Goal: Task Accomplishment & Management: Manage account settings

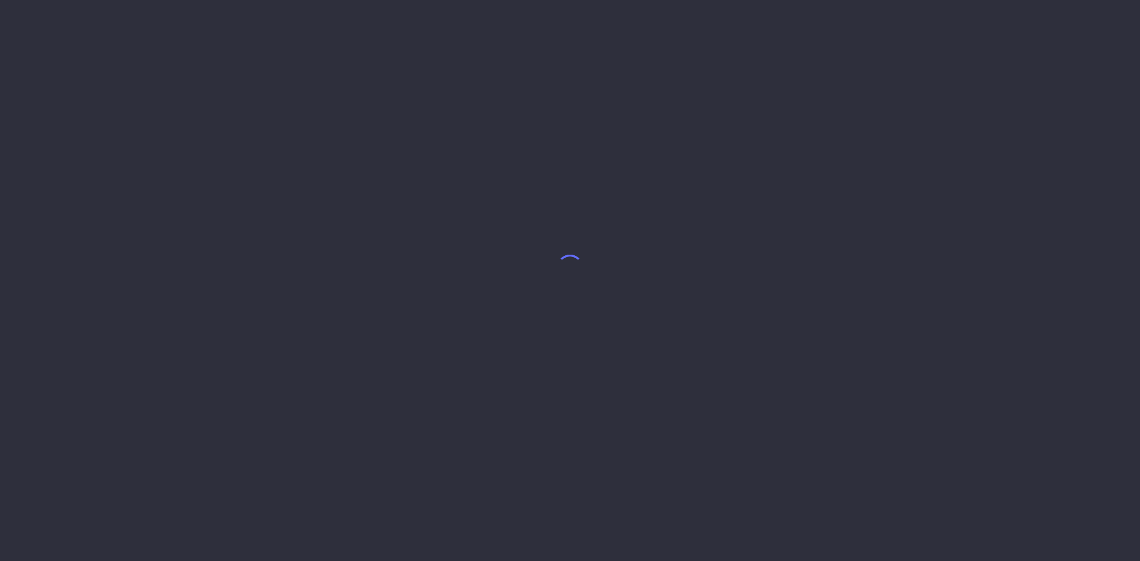
select select "8"
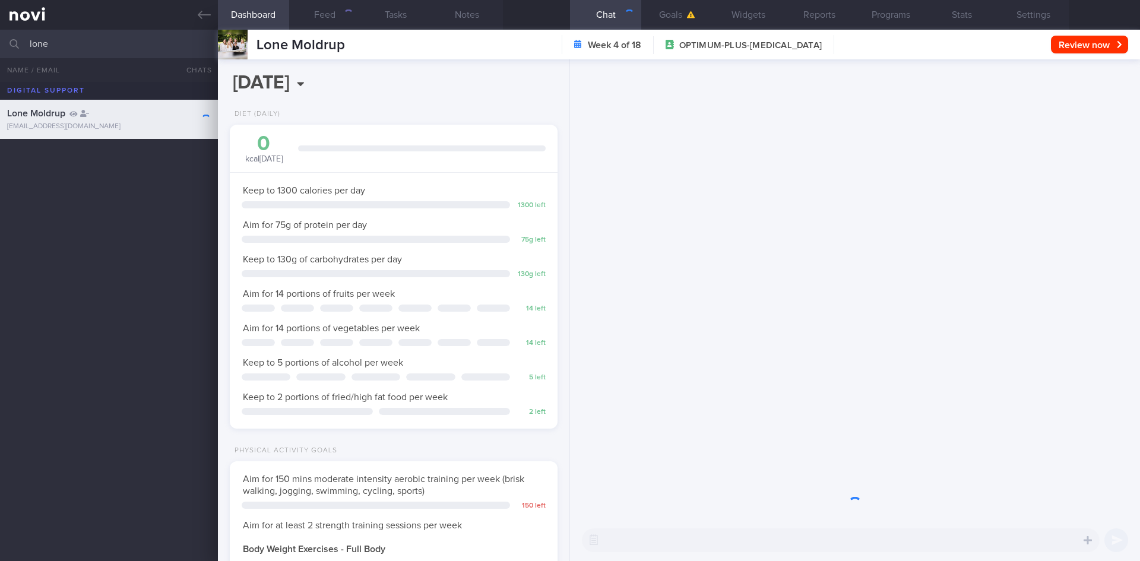
scroll to position [166, 298]
drag, startPoint x: 89, startPoint y: 35, endPoint x: 7, endPoint y: 34, distance: 82.5
click at [0, 40] on input "lone" at bounding box center [570, 44] width 1140 height 28
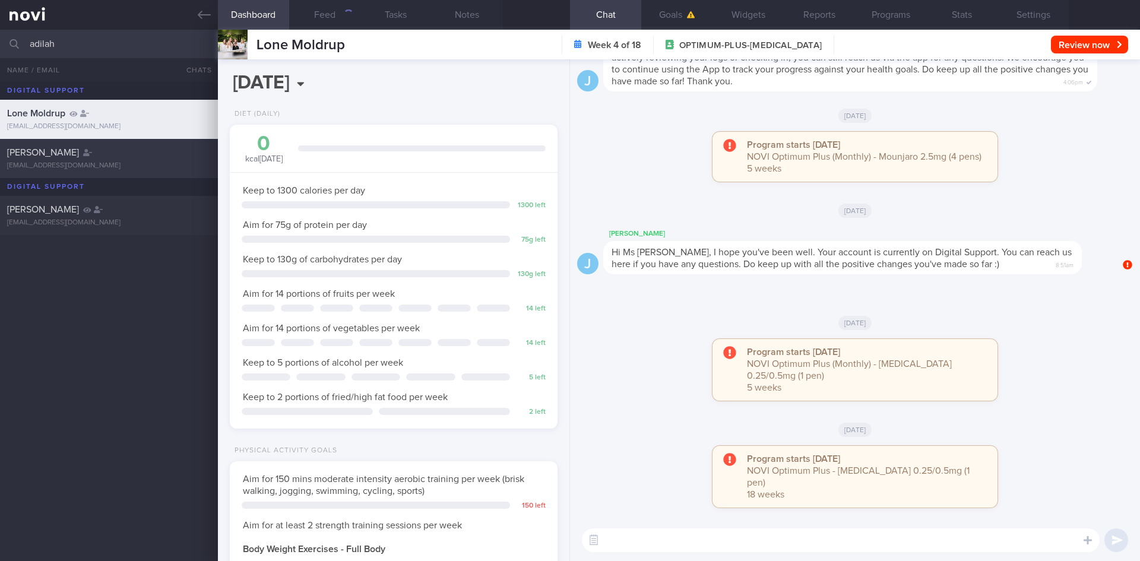
type input "adilah"
click at [190, 155] on div "[PERSON_NAME]" at bounding box center [107, 153] width 201 height 12
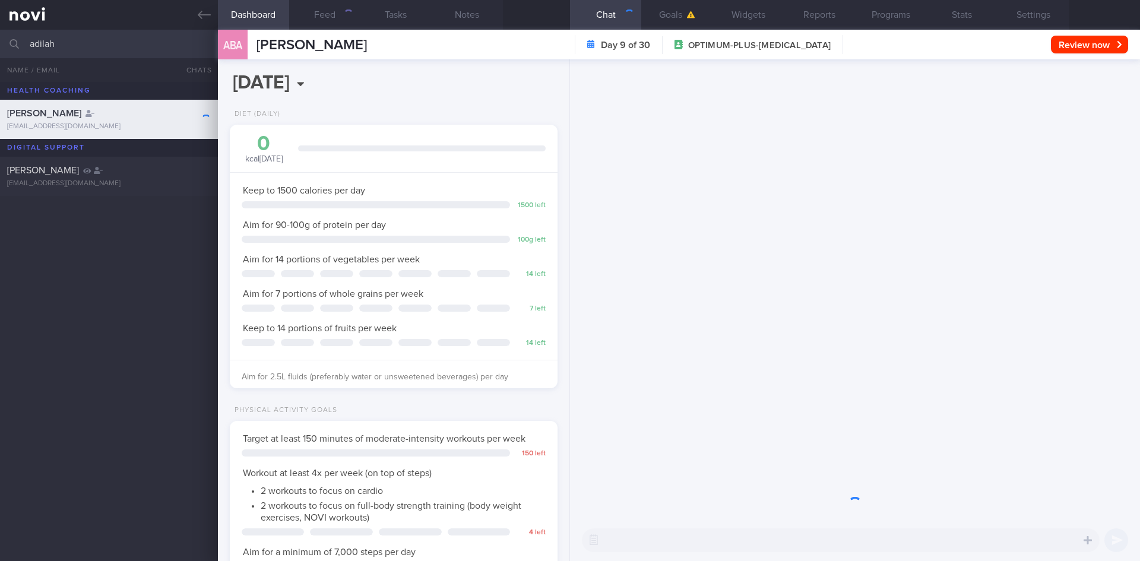
scroll to position [166, 298]
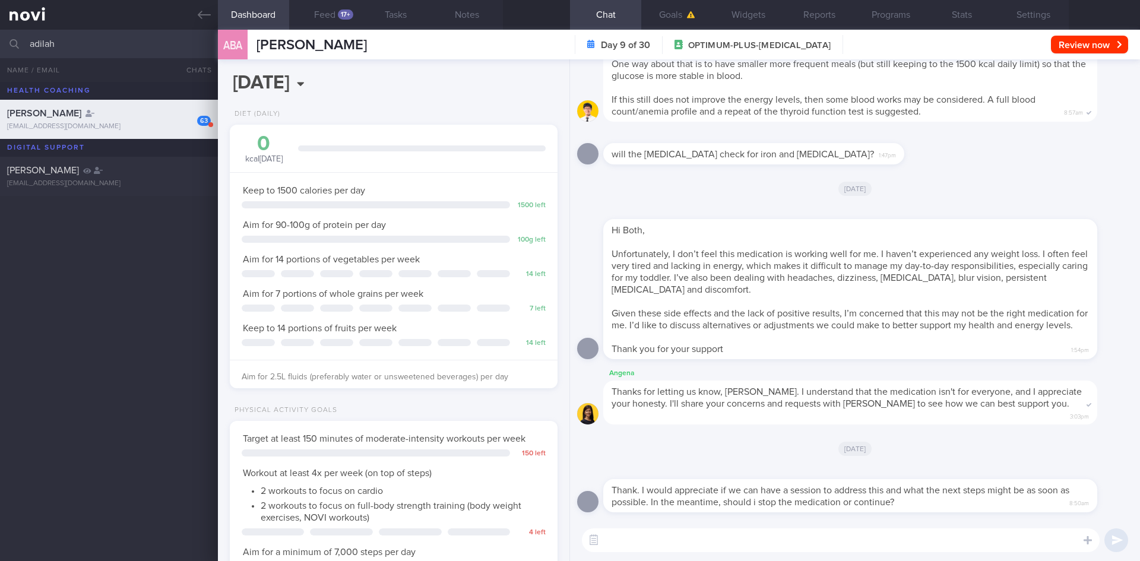
click at [691, 464] on div "[DATE]" at bounding box center [855, 448] width 556 height 33
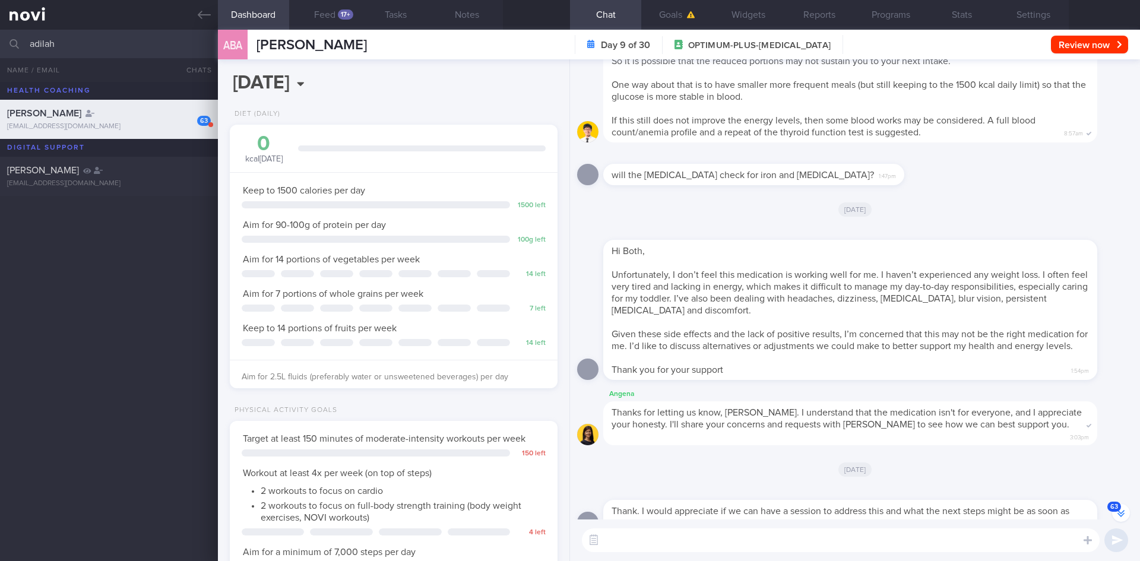
scroll to position [0, 0]
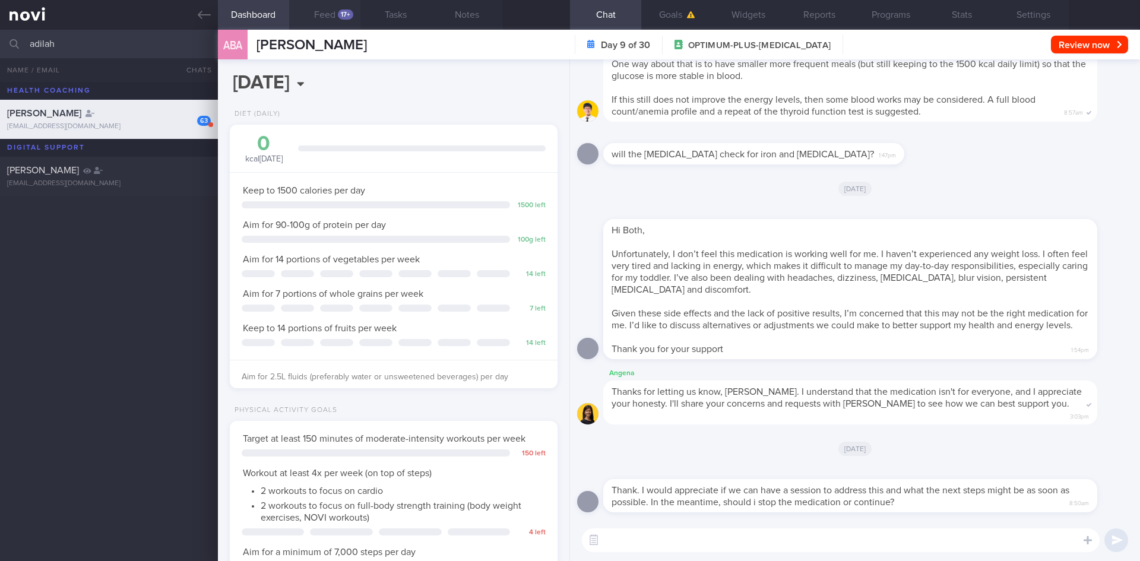
click at [327, 21] on button "Feed 17+" at bounding box center [324, 15] width 71 height 30
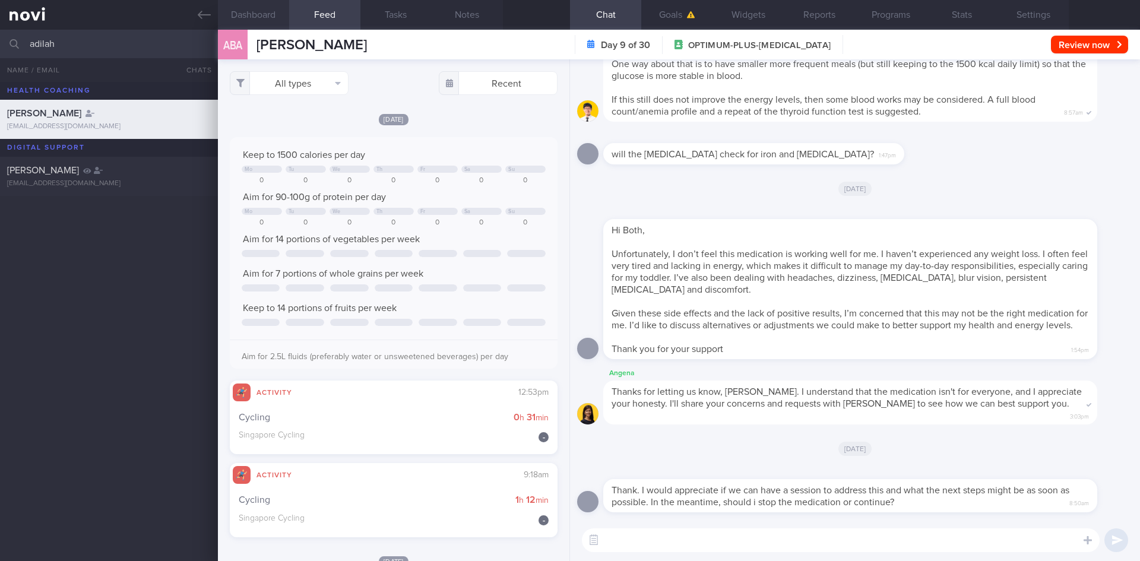
click at [243, 1] on button "Dashboard" at bounding box center [253, 15] width 71 height 30
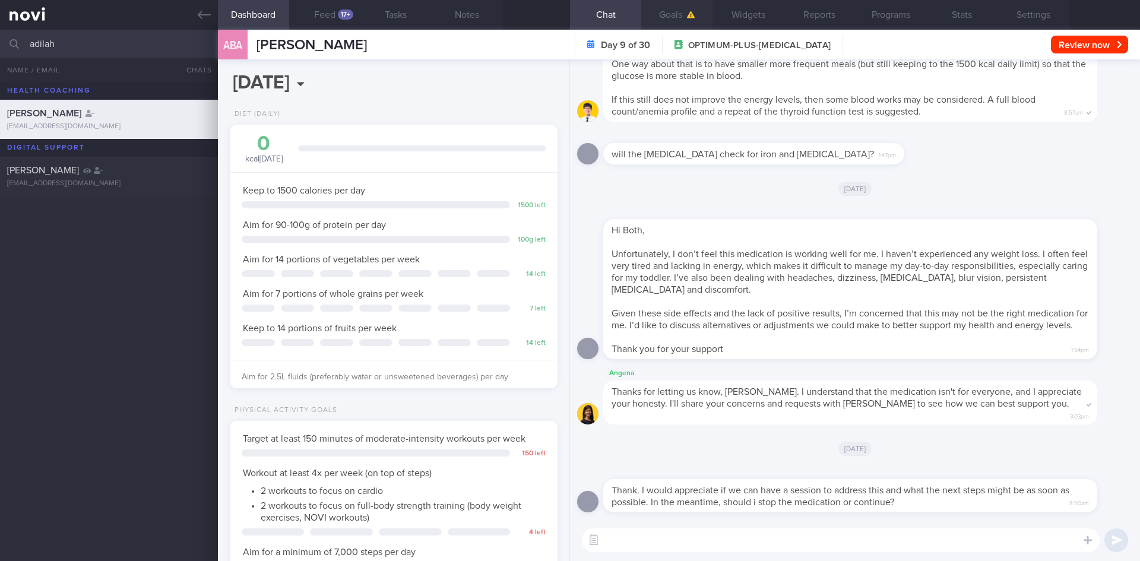
click at [675, 16] on button "Goals" at bounding box center [676, 15] width 71 height 30
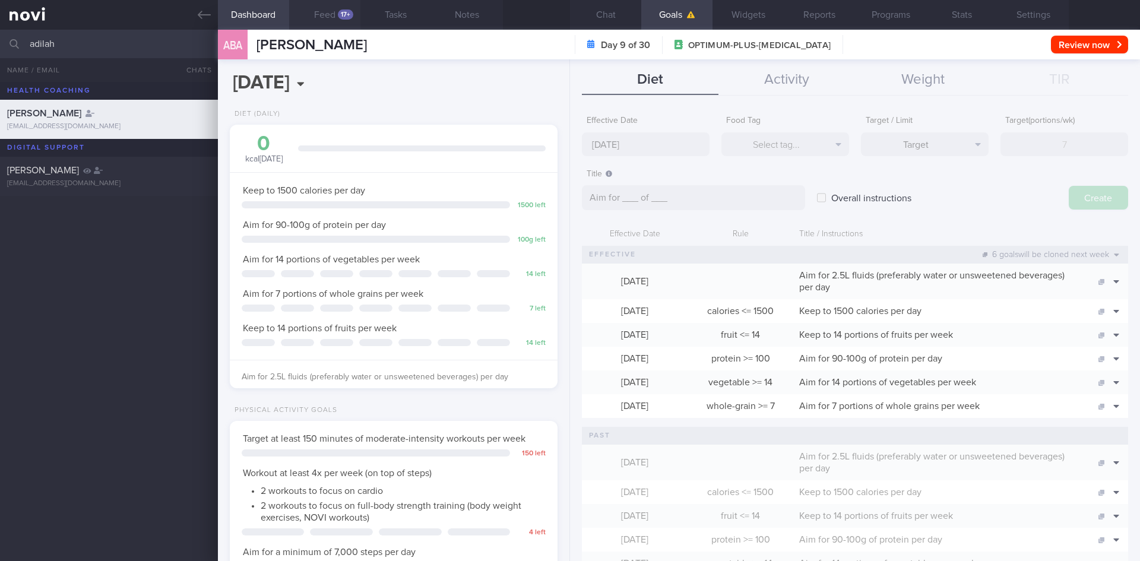
click at [331, 18] on button "Feed 17+" at bounding box center [324, 15] width 71 height 30
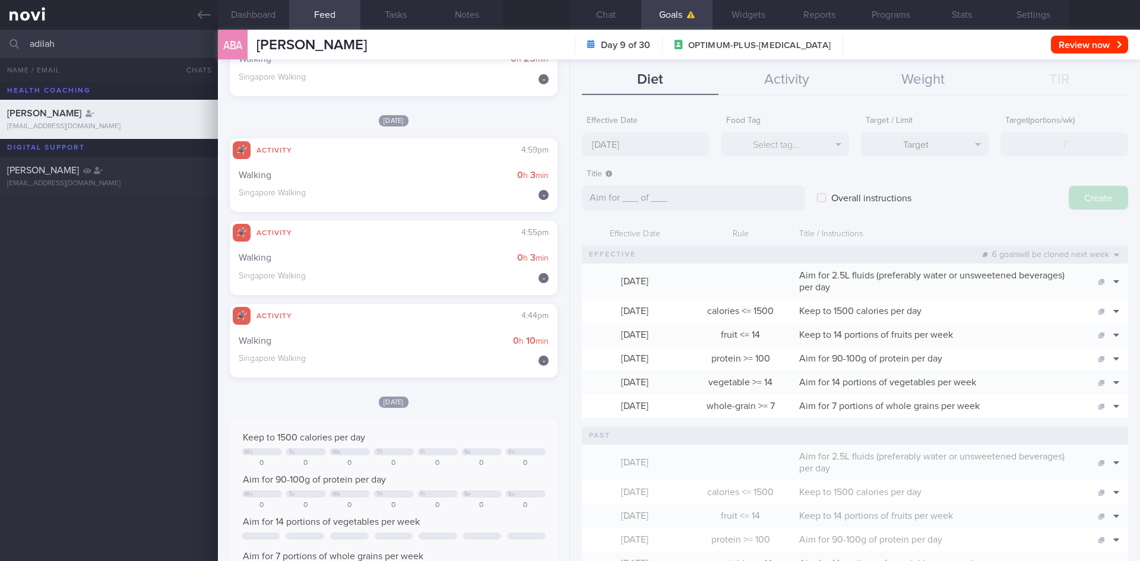
scroll to position [2078, 0]
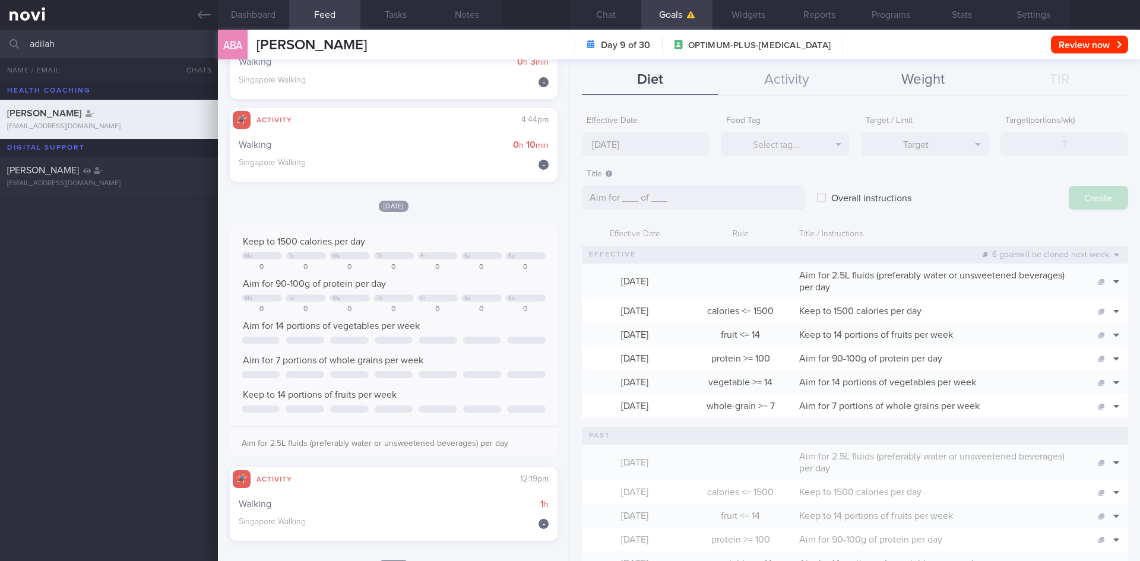
click at [905, 73] on button "Weight" at bounding box center [923, 80] width 137 height 30
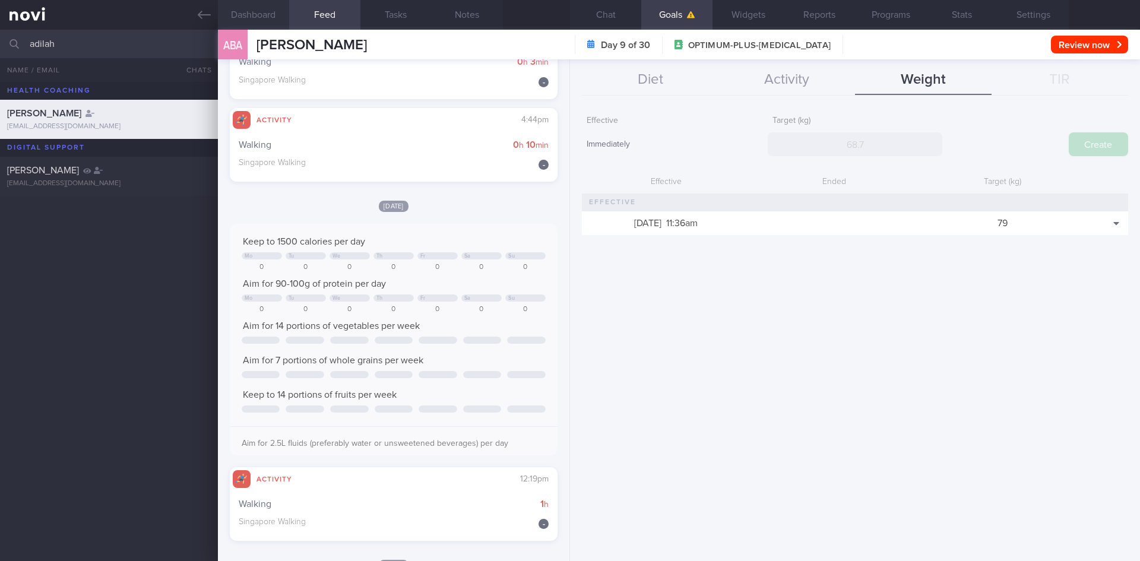
click at [250, 18] on button "Dashboard" at bounding box center [253, 15] width 71 height 30
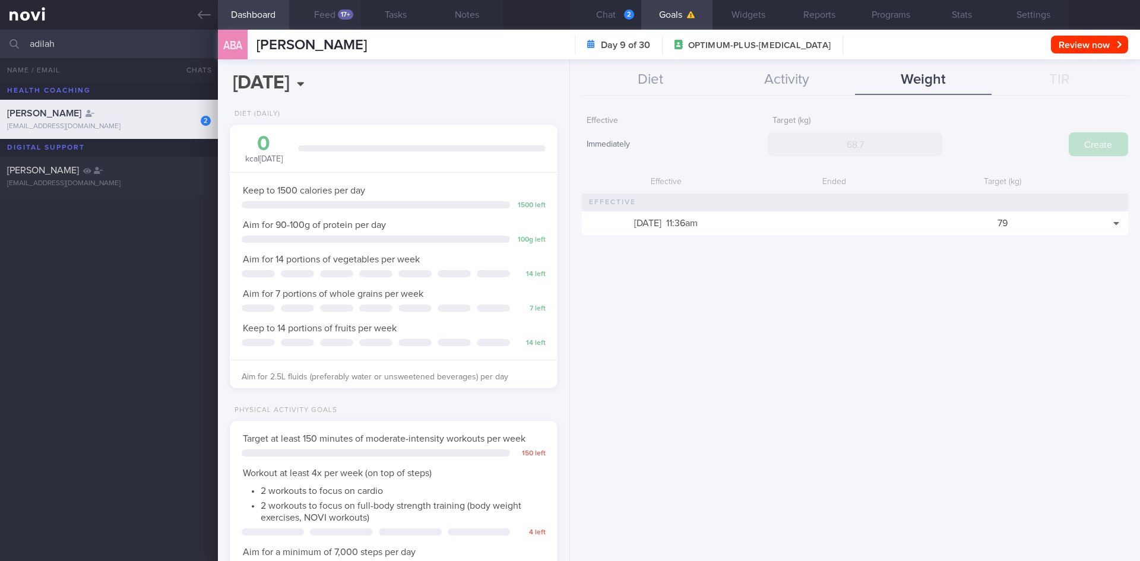
click at [349, 18] on div "17+" at bounding box center [345, 14] width 15 height 10
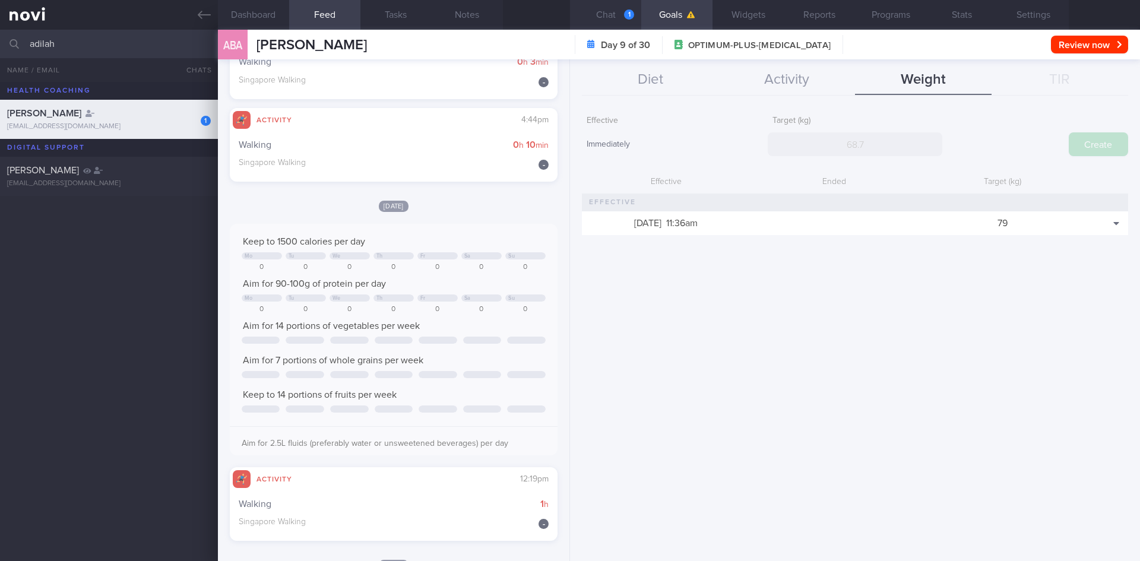
click at [609, 17] on button "Chat 1" at bounding box center [605, 15] width 71 height 30
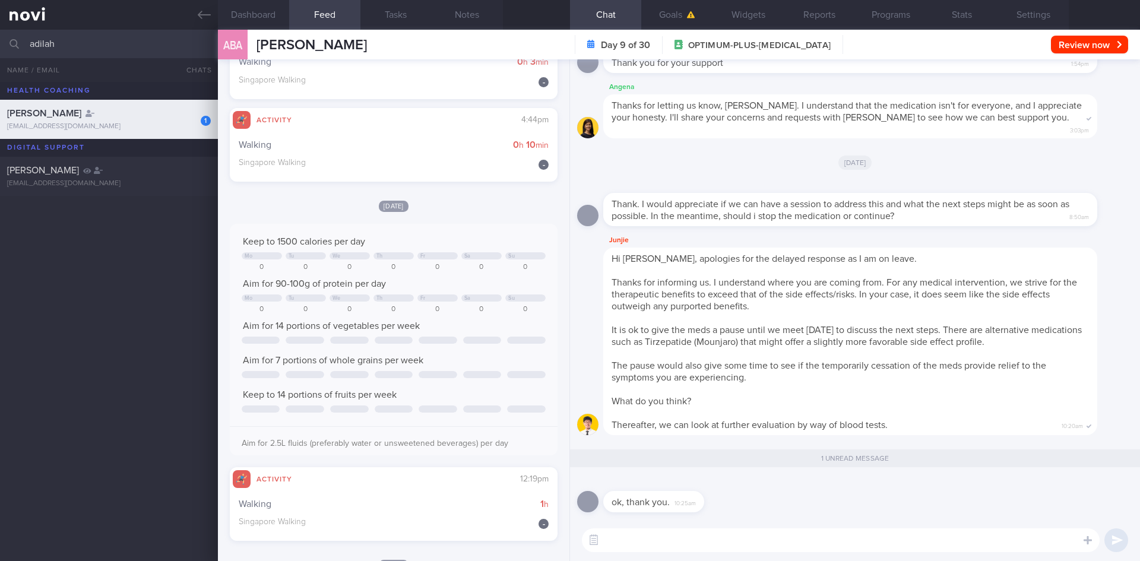
click at [734, 170] on div "[DATE]" at bounding box center [855, 161] width 556 height 33
